Goal: Task Accomplishment & Management: Manage account settings

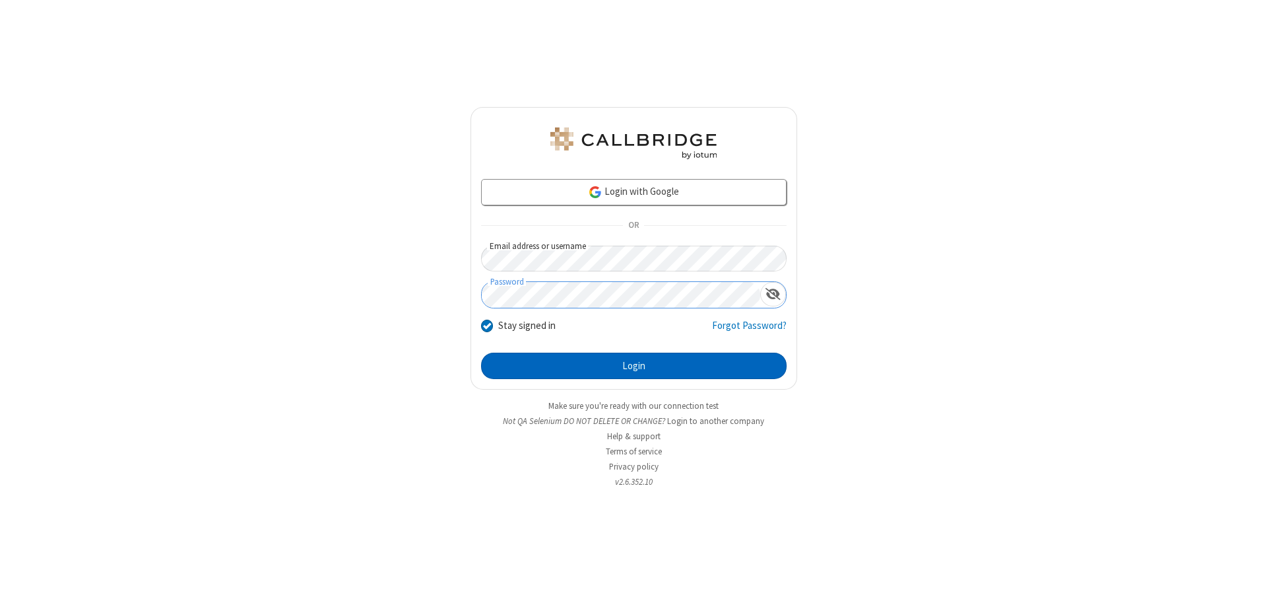
click at [634, 366] on button "Login" at bounding box center [634, 365] width 306 height 26
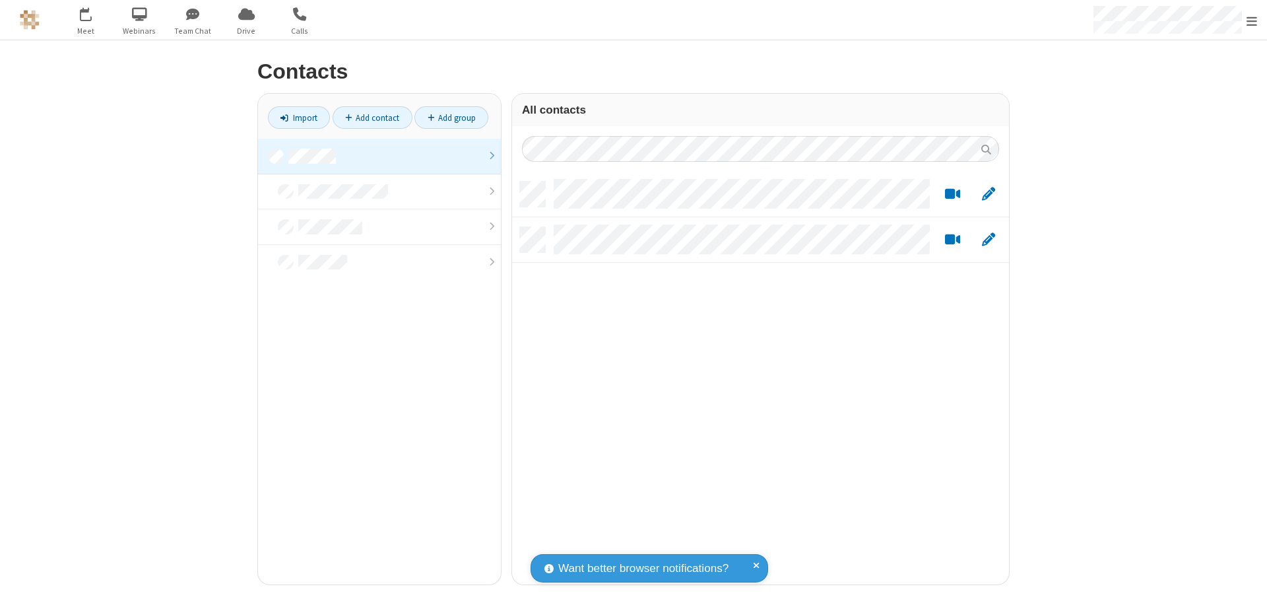
scroll to position [403, 487]
click at [380, 156] on link at bounding box center [379, 157] width 243 height 36
click at [299, 117] on link "Import" at bounding box center [299, 117] width 62 height 22
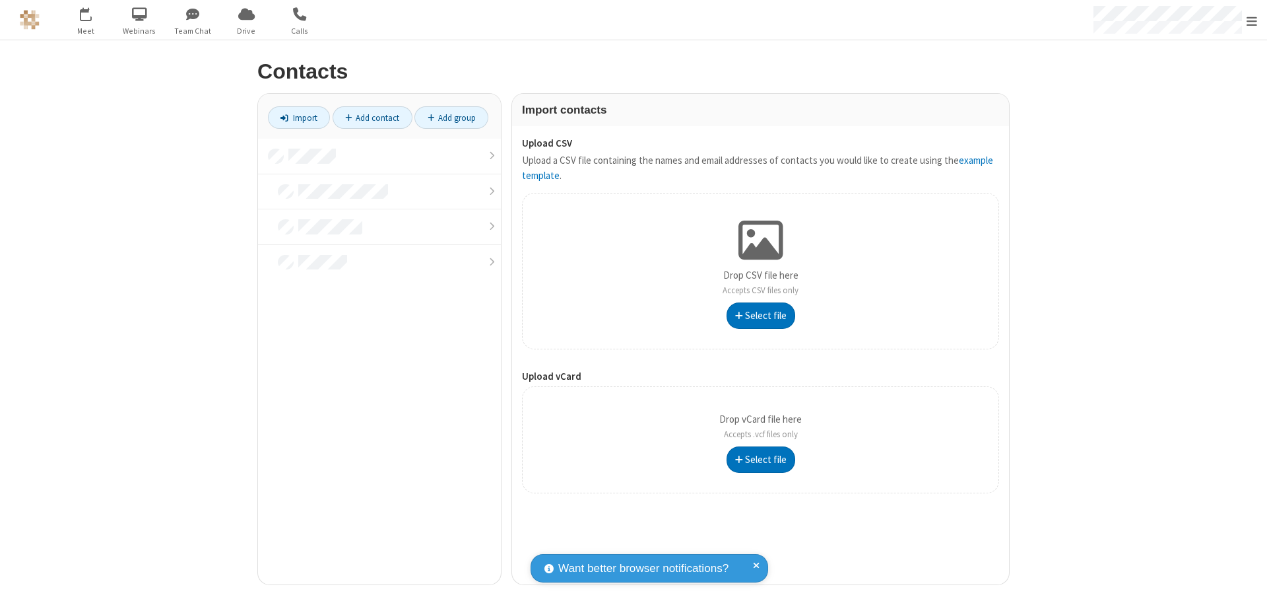
type input "C:\fakepath\contacts.vcf"
click at [380, 156] on link at bounding box center [379, 157] width 243 height 36
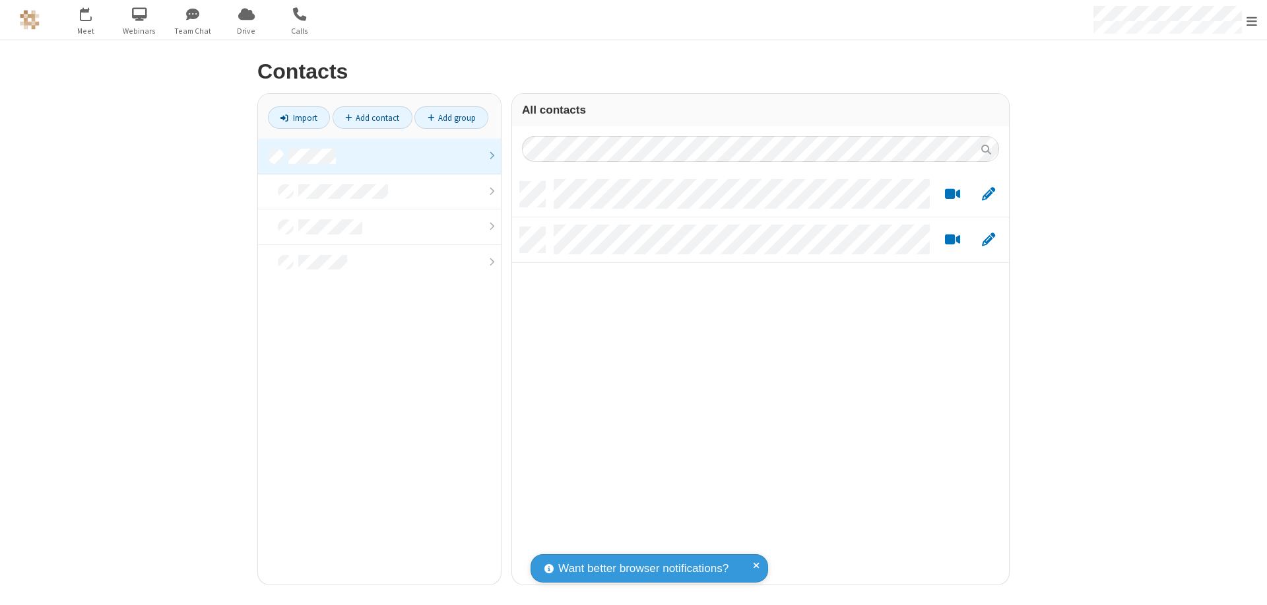
scroll to position [403, 487]
